Goal: Navigation & Orientation: Find specific page/section

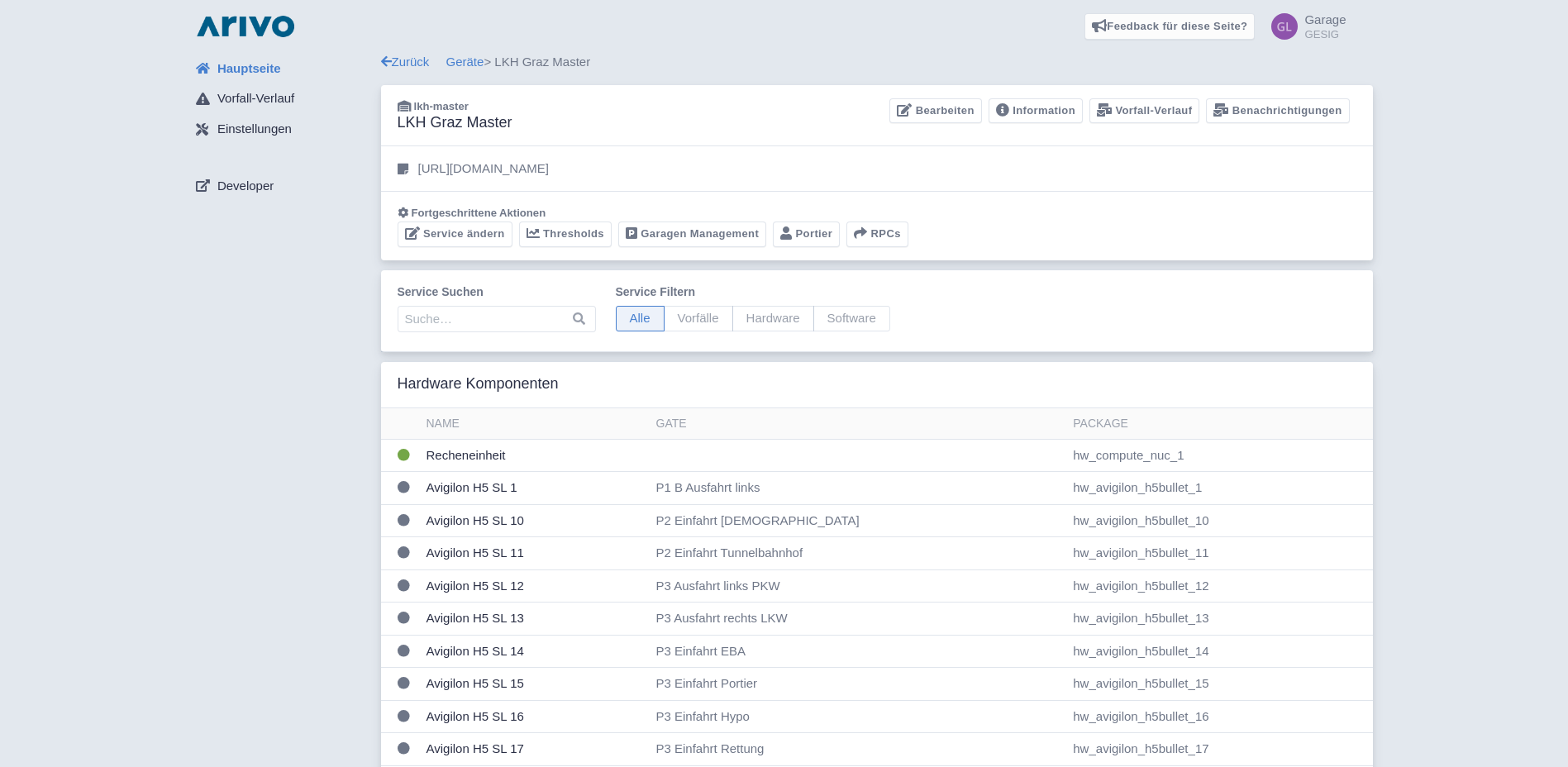
click at [667, 230] on link "Garagen Management" at bounding box center [692, 235] width 148 height 26
click at [678, 229] on link "Garagen Management" at bounding box center [692, 235] width 148 height 26
